Goal: Information Seeking & Learning: Learn about a topic

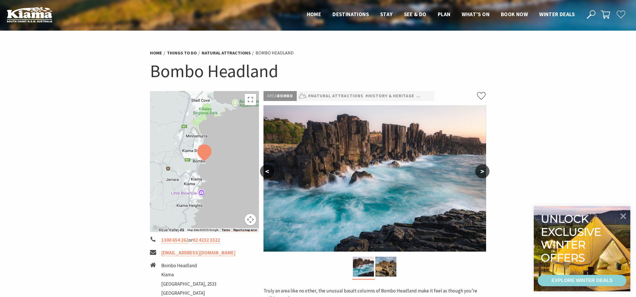
click at [487, 170] on button ">" at bounding box center [482, 172] width 14 height 14
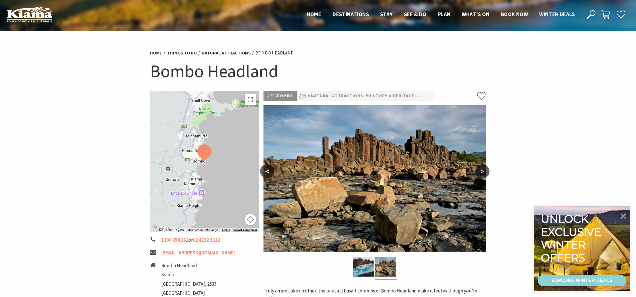
click at [487, 170] on button ">" at bounding box center [482, 172] width 14 height 14
click at [485, 170] on button ">" at bounding box center [482, 172] width 14 height 14
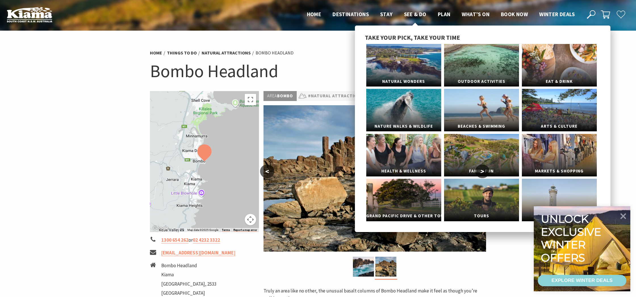
click at [414, 15] on span "See & Do" at bounding box center [415, 14] width 22 height 7
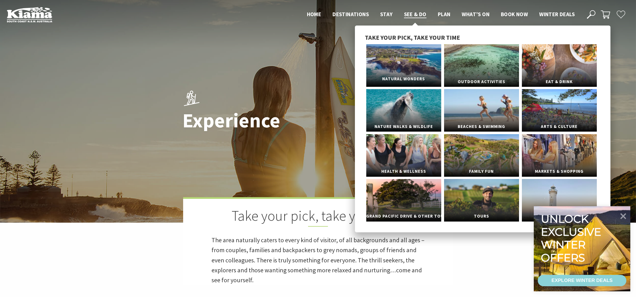
click at [401, 57] on link "Natural Wonders" at bounding box center [403, 65] width 75 height 43
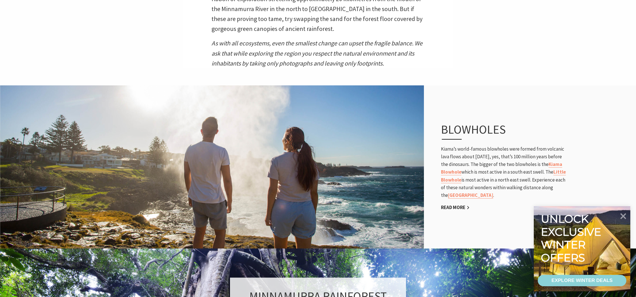
scroll to position [261, 0]
click at [477, 171] on link "Kiama Blowhole" at bounding box center [501, 168] width 121 height 14
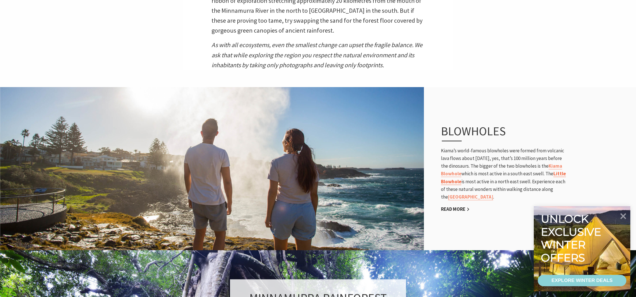
click at [472, 180] on link "Little Blowhole" at bounding box center [503, 178] width 125 height 14
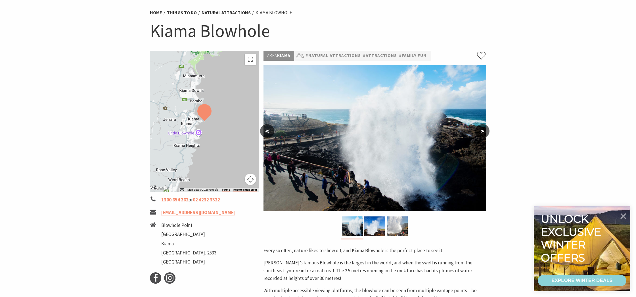
scroll to position [41, 0]
click at [371, 221] on img at bounding box center [374, 226] width 21 height 20
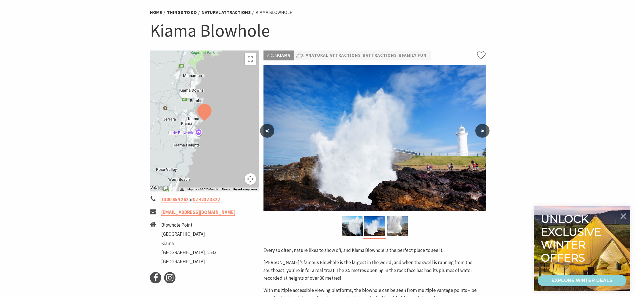
click at [481, 130] on button ">" at bounding box center [482, 131] width 14 height 14
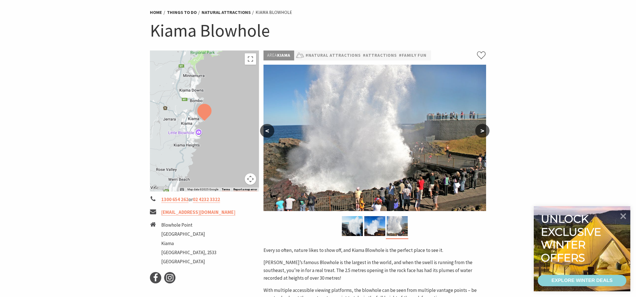
scroll to position [41, 0]
click at [478, 129] on button ">" at bounding box center [482, 131] width 14 height 14
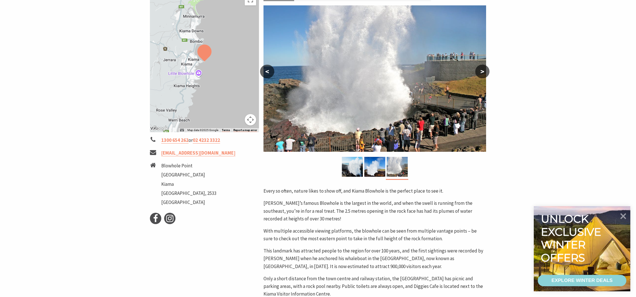
scroll to position [104, 0]
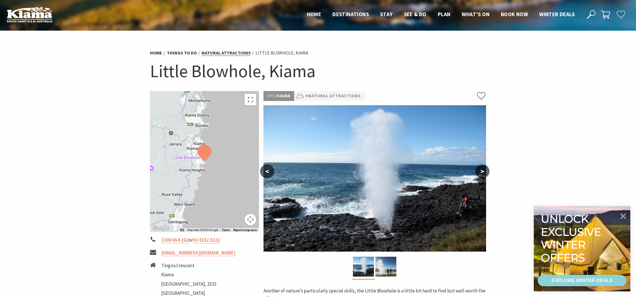
click at [223, 53] on link "Natural Attractions" at bounding box center [225, 53] width 49 height 6
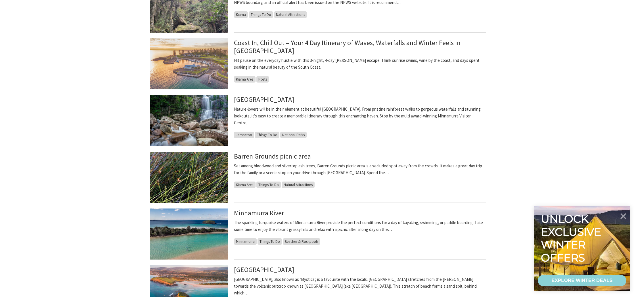
scroll to position [234, 0]
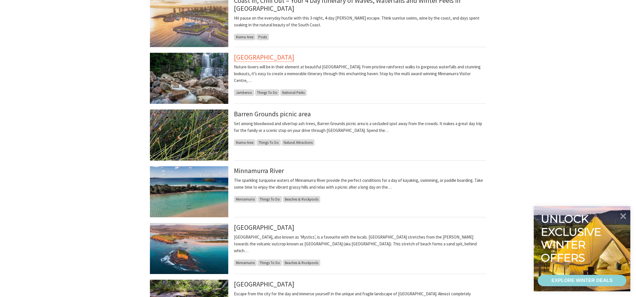
click at [289, 58] on link "[GEOGRAPHIC_DATA]" at bounding box center [264, 57] width 60 height 9
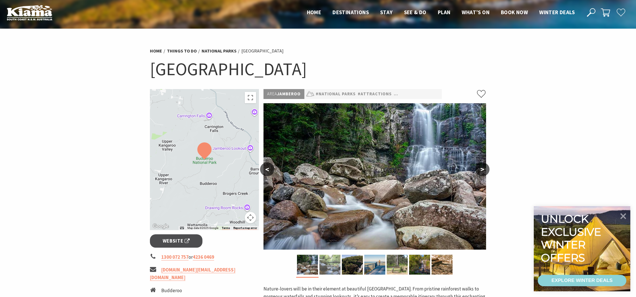
scroll to position [3, 0]
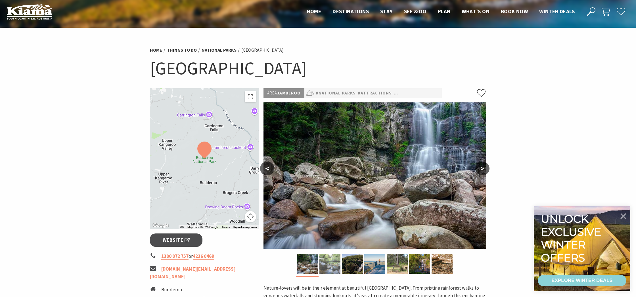
click at [329, 262] on img at bounding box center [329, 264] width 21 height 20
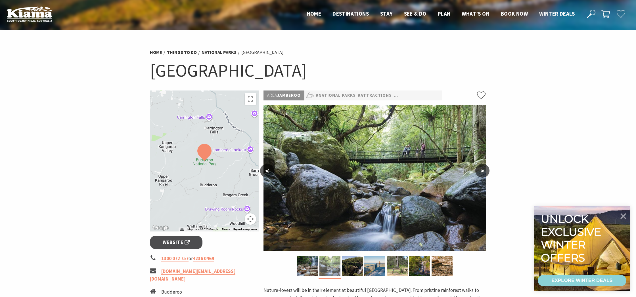
scroll to position [0, 0]
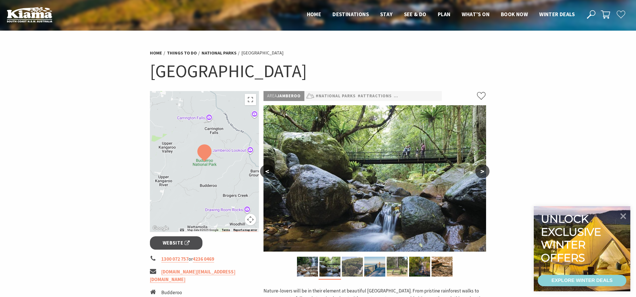
click at [355, 263] on img at bounding box center [352, 267] width 21 height 20
